Goal: Task Accomplishment & Management: Manage account settings

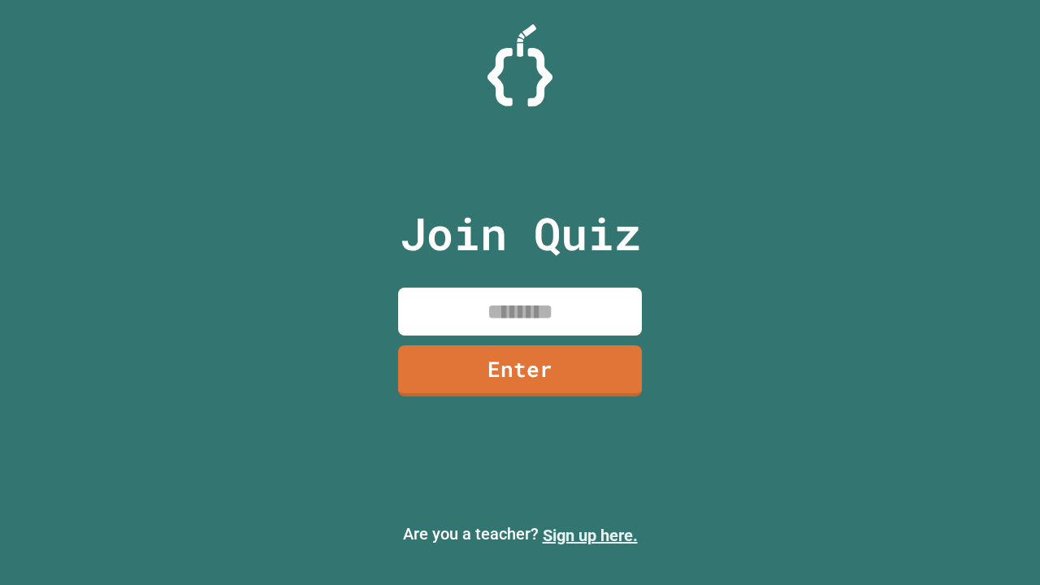
click at [590, 536] on link "Sign up here." at bounding box center [590, 536] width 95 height 20
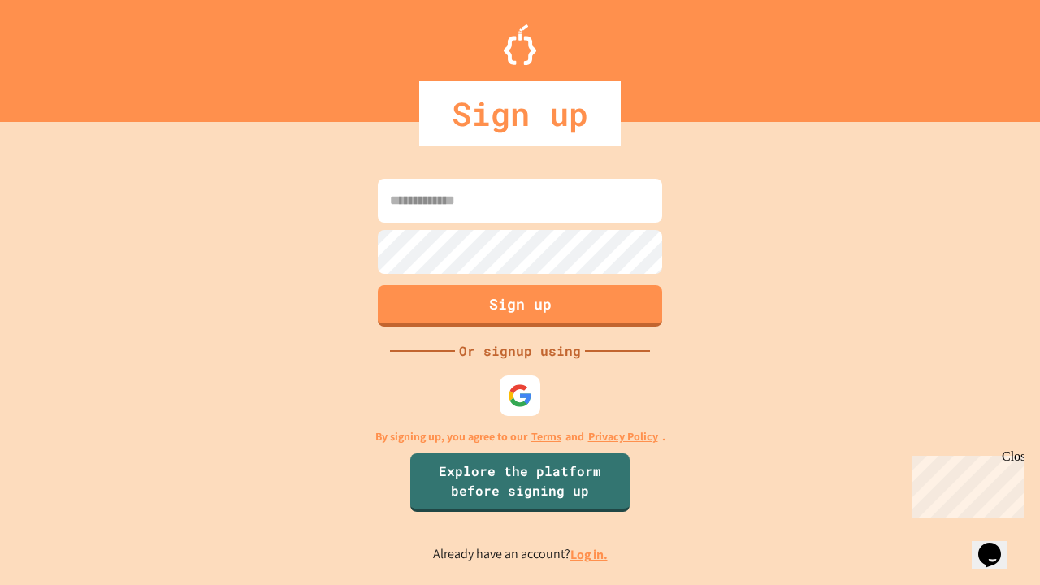
click at [590, 554] on link "Log in." at bounding box center [589, 554] width 37 height 17
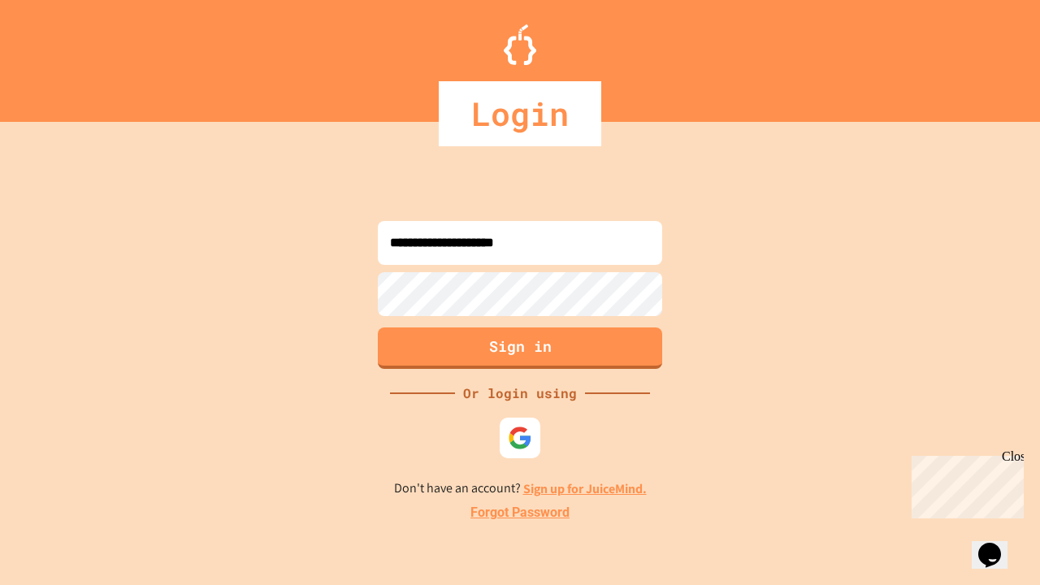
type input "**********"
